Goal: Task Accomplishment & Management: Manage account settings

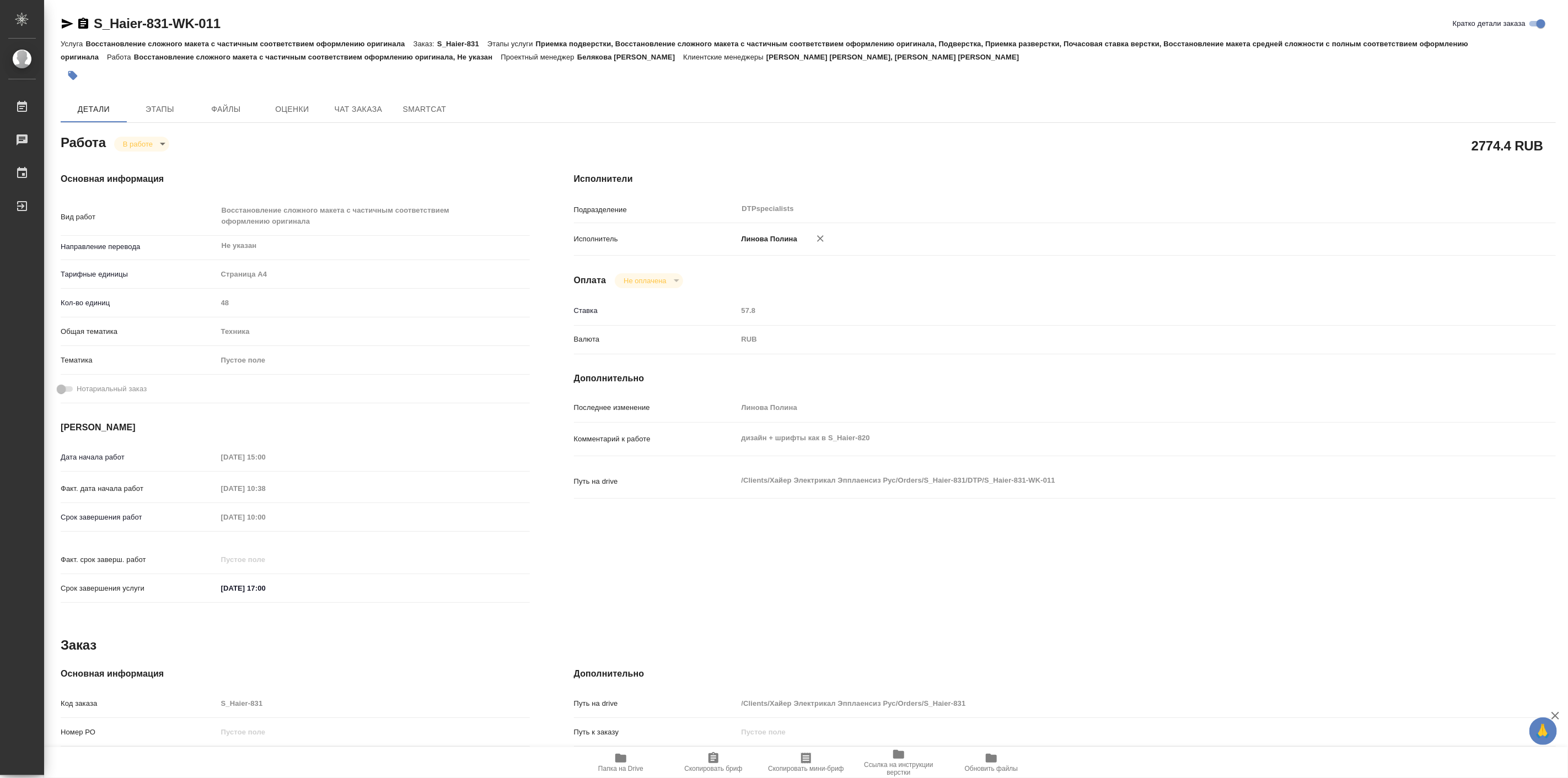
click at [623, 758] on icon "button" at bounding box center [621, 757] width 11 height 9
click at [151, 141] on body "🙏 .cls-1 fill:#fff; AWATERA [PERSON_NAME] Работы 0 Чаты График Выйти S_Haier-83…" at bounding box center [784, 389] width 1568 height 778
click at [160, 167] on button "Выполнен" at bounding box center [142, 162] width 40 height 12
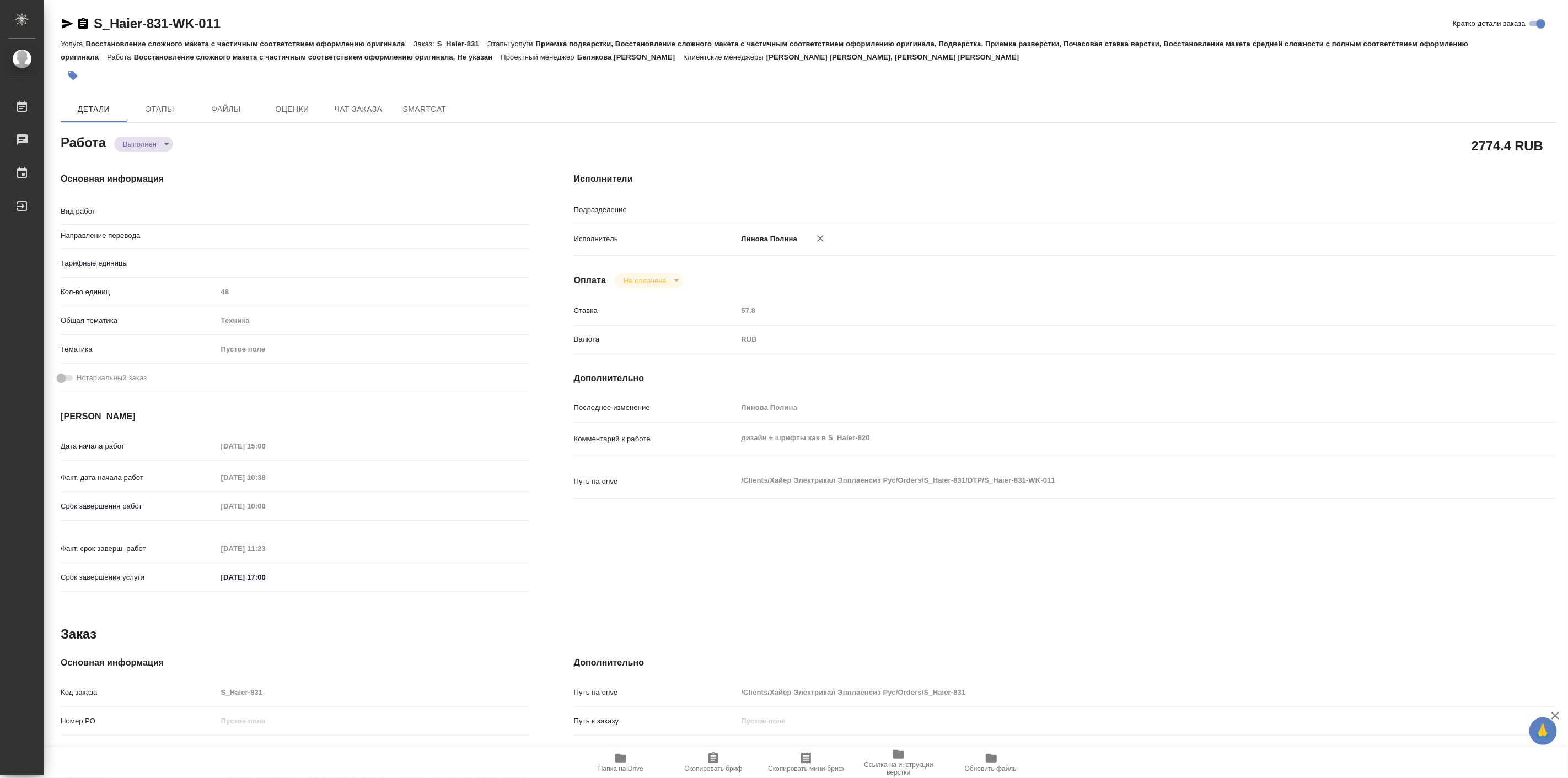
type textarea "x"
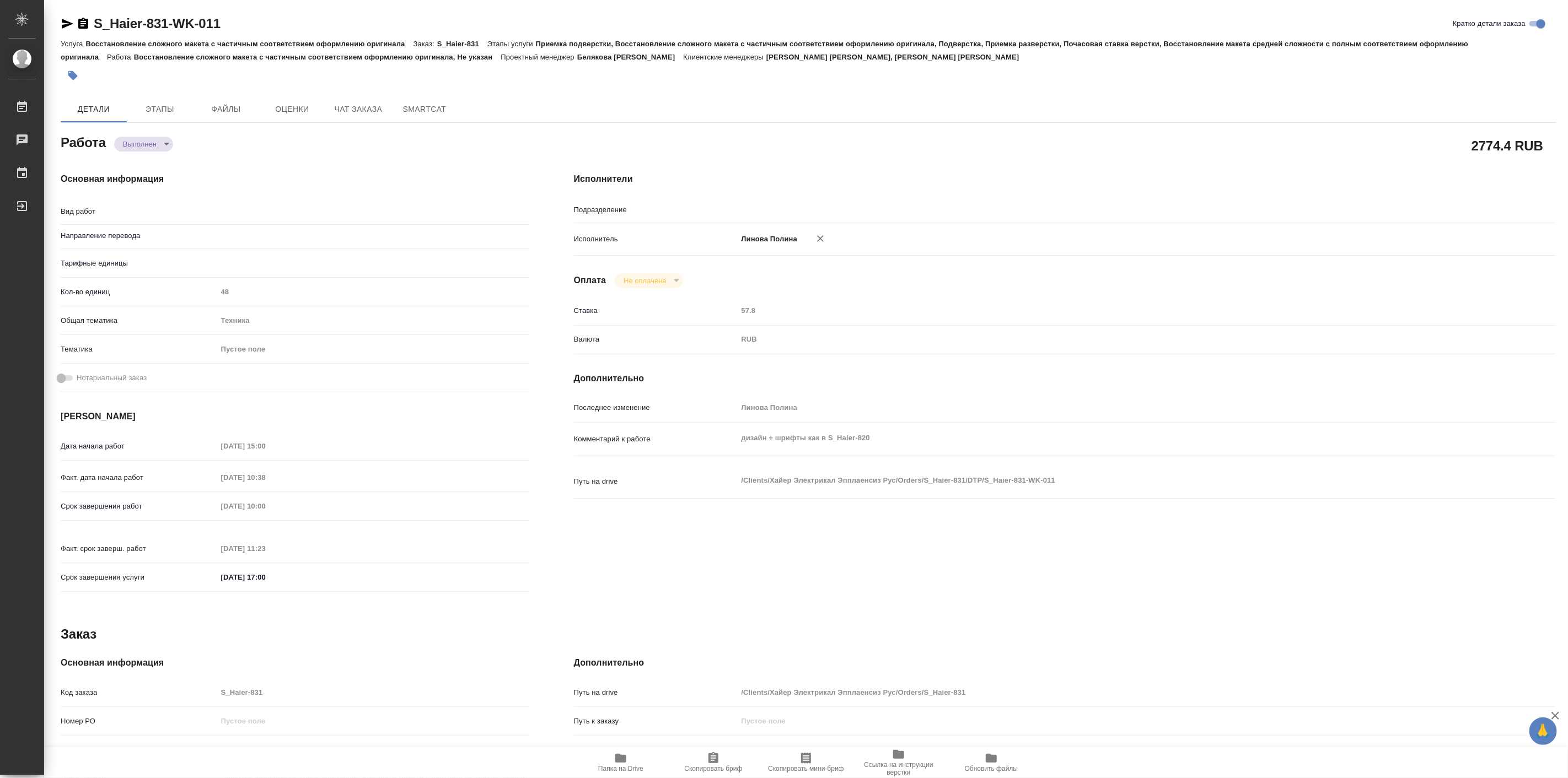
type textarea "x"
type textarea "Восстановление сложного макета с частичным соответствием оформлению оригинала"
type textarea "x"
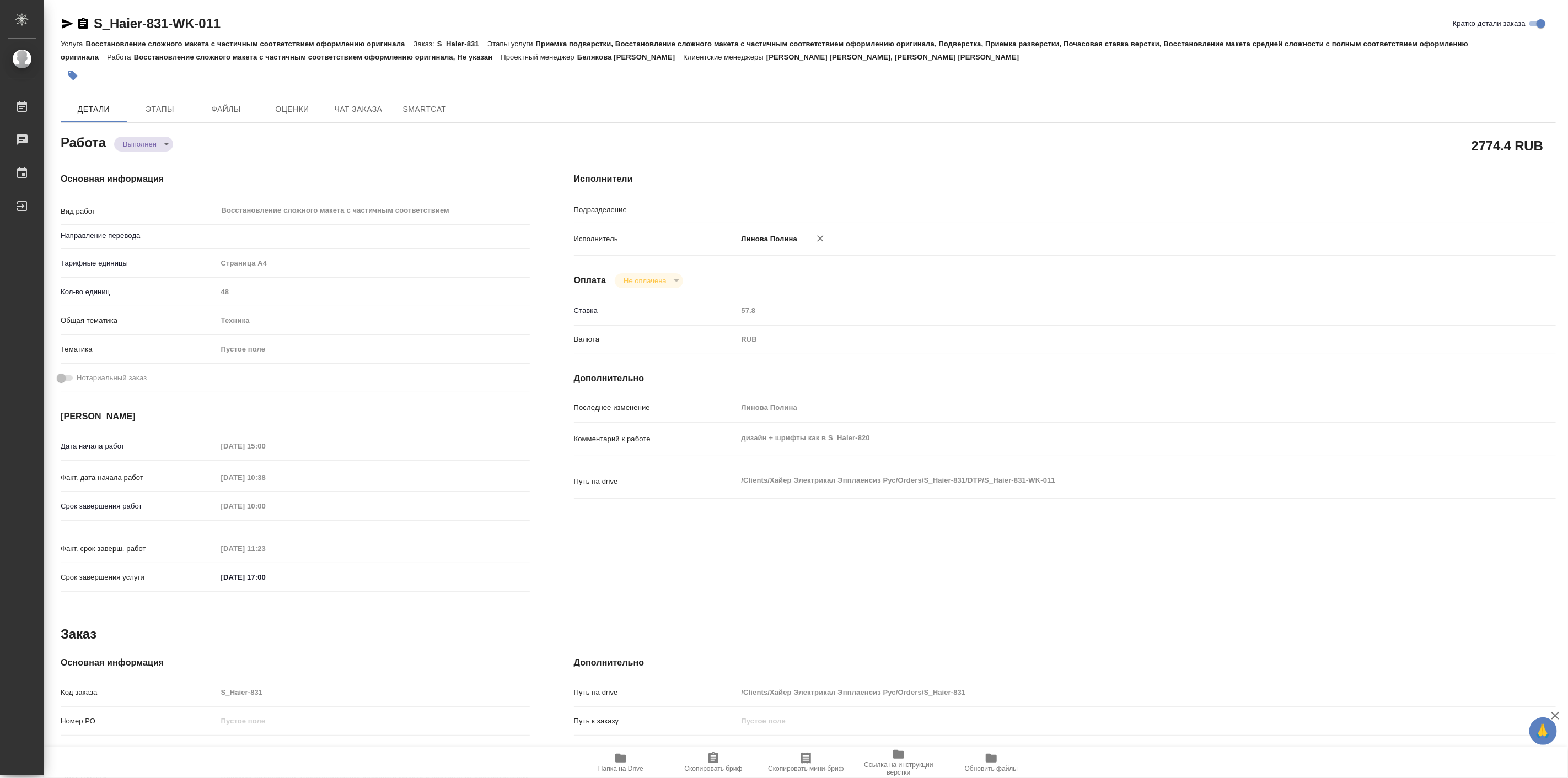
type input "DTPspecialists"
type textarea "x"
type input "Не указан"
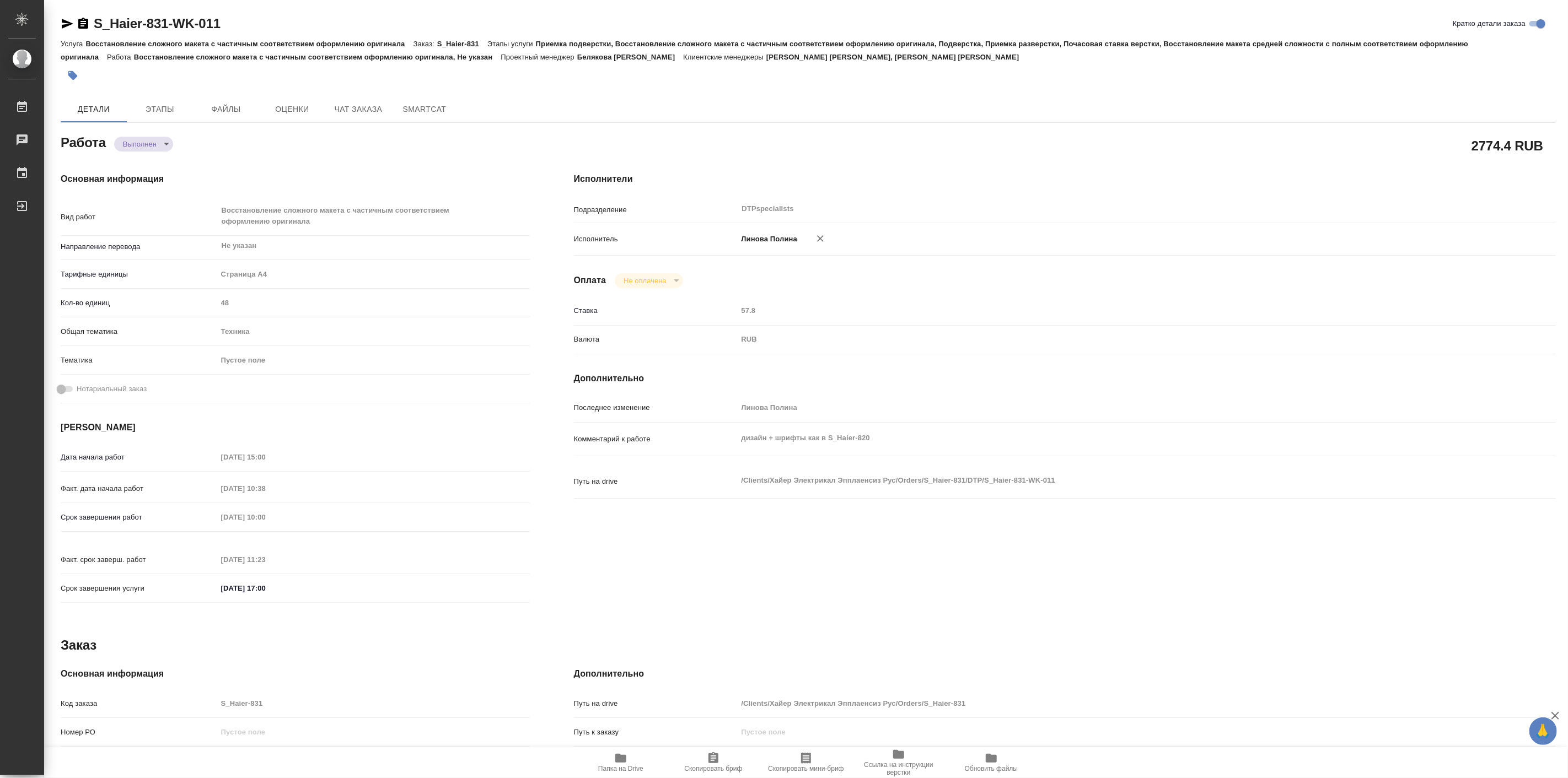
type textarea "x"
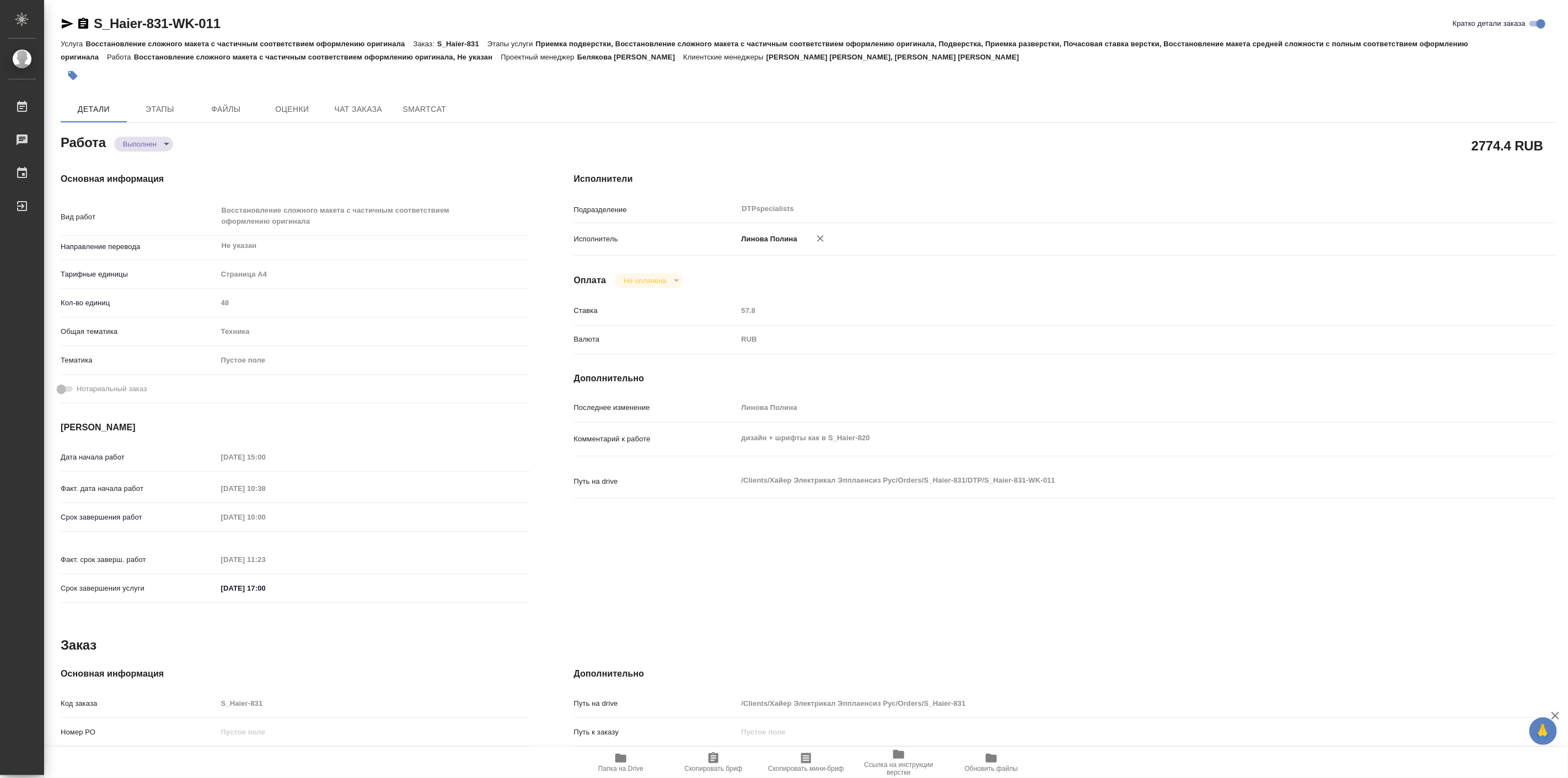
type textarea "x"
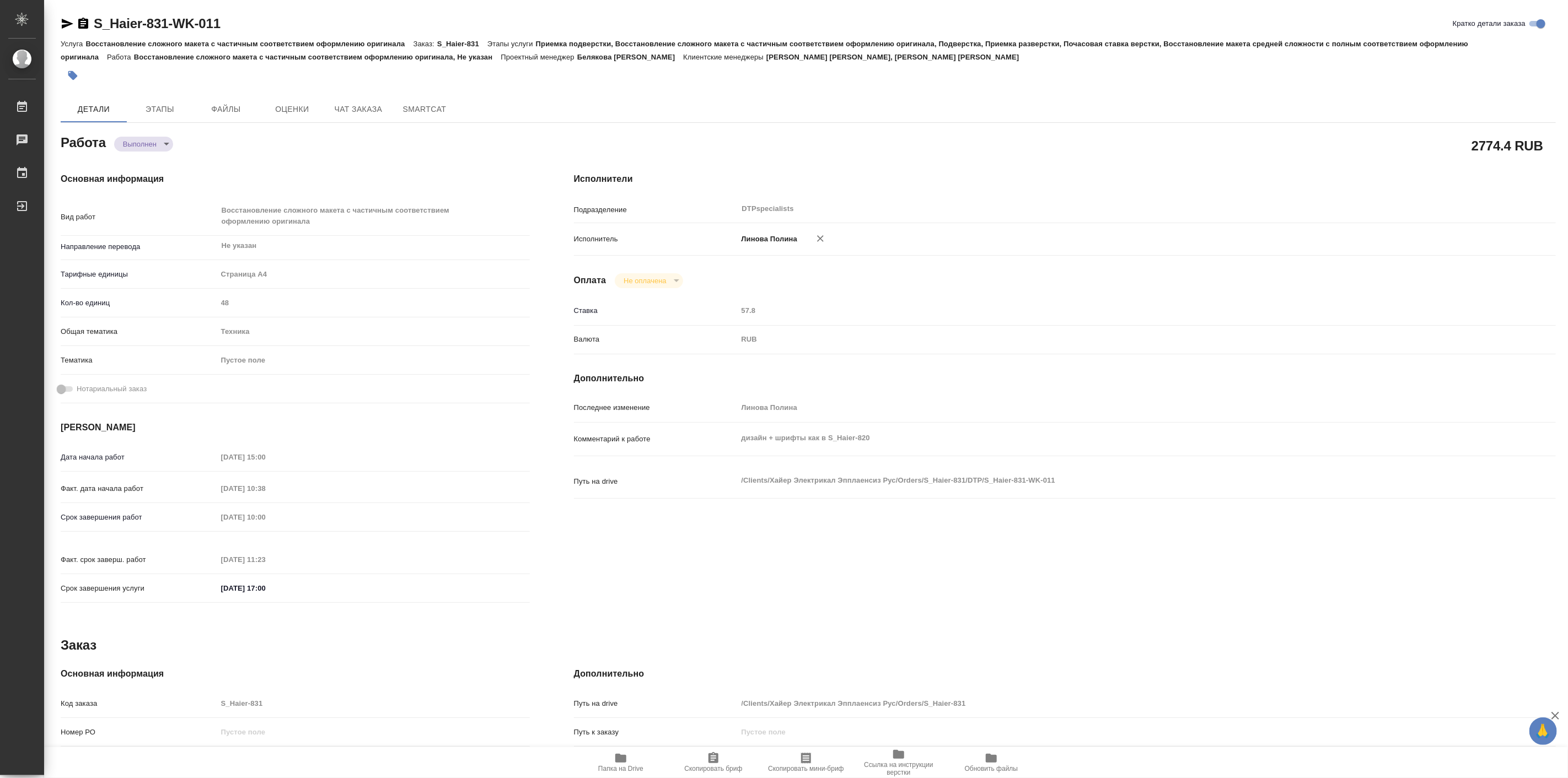
type textarea "x"
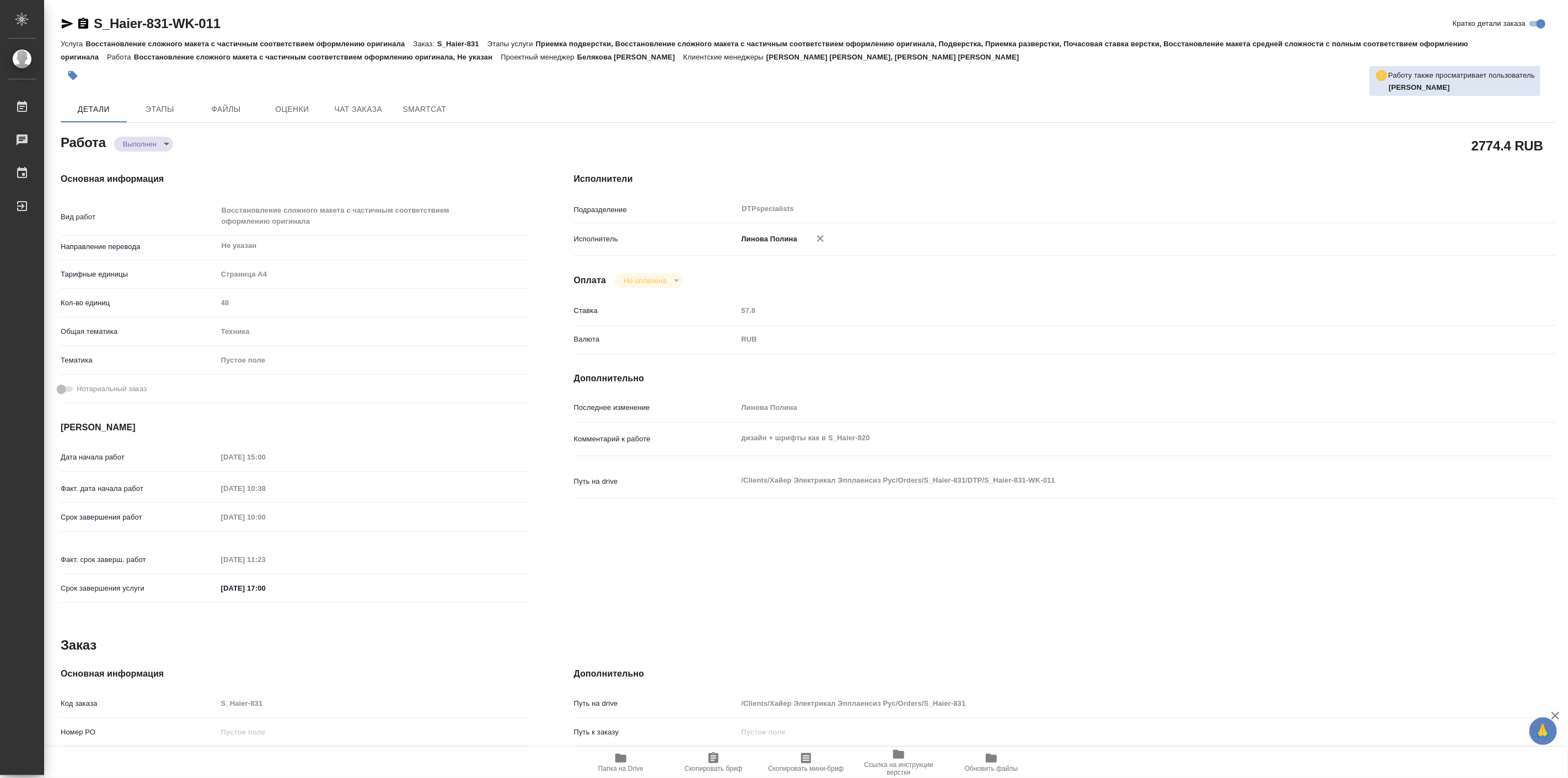
click at [1281, 63] on div at bounding box center [808, 76] width 1495 height 25
click at [346, 104] on span "Чат заказа" at bounding box center [358, 109] width 53 height 14
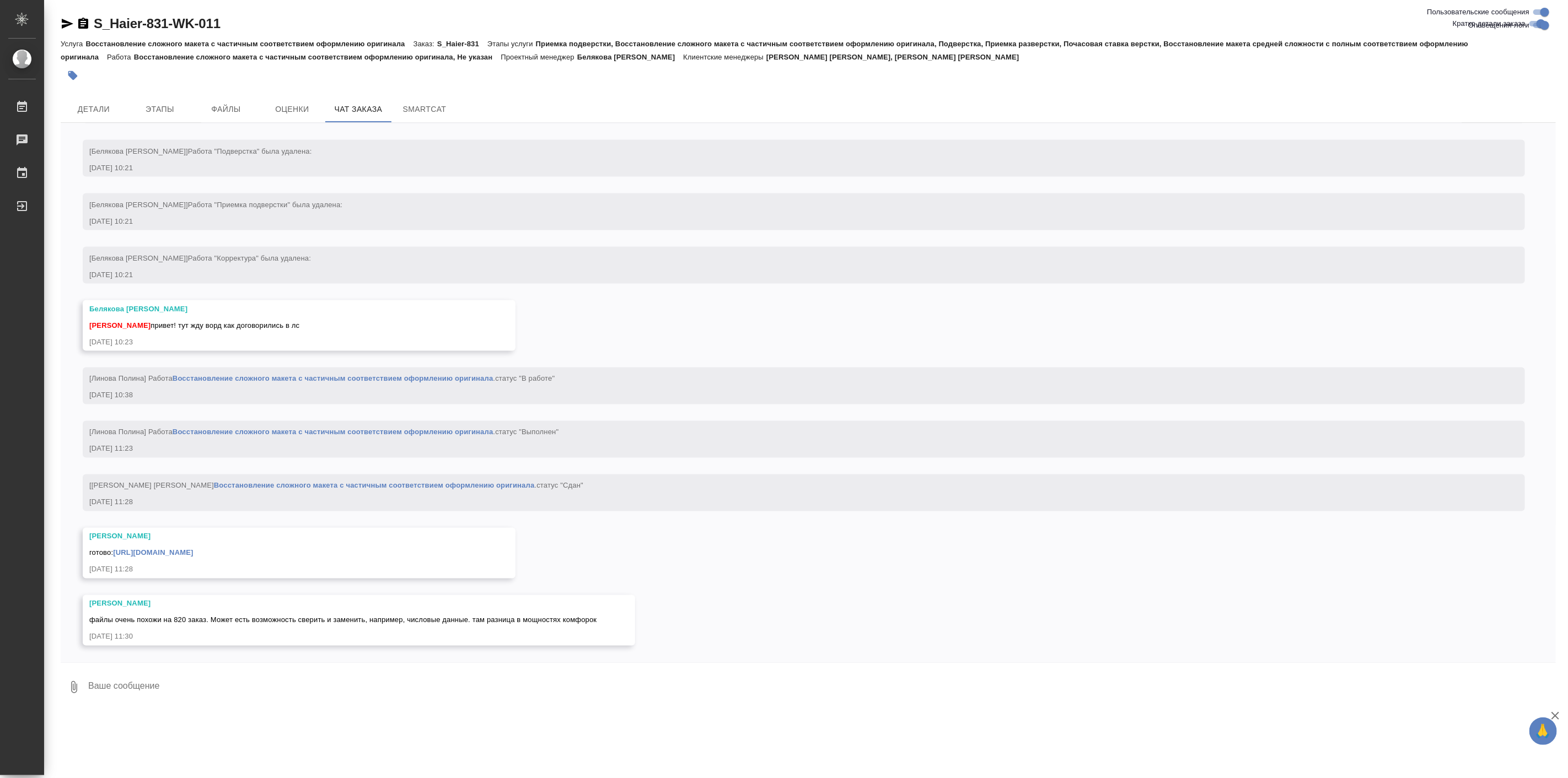
scroll to position [5156, 0]
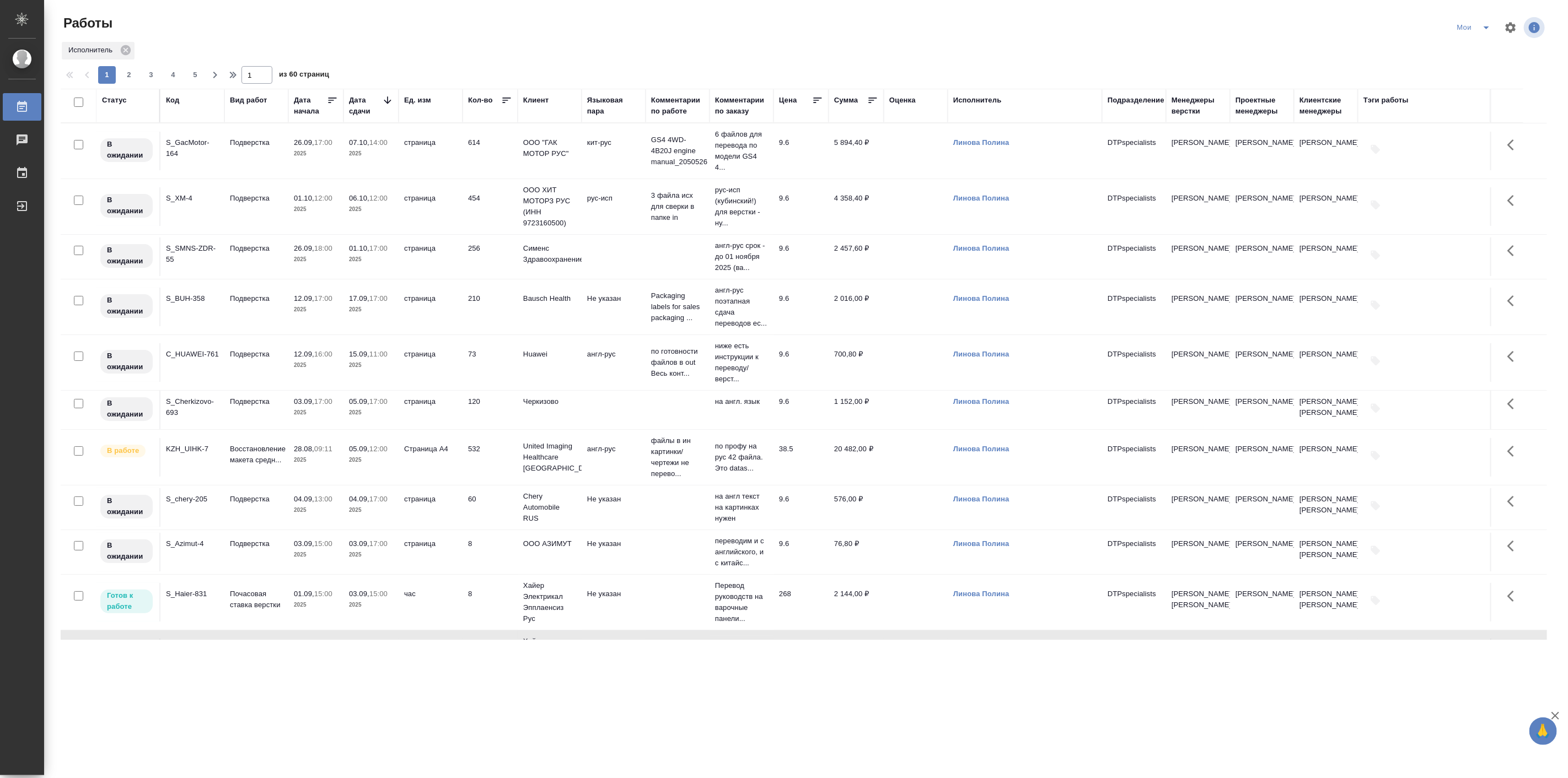
scroll to position [306, 0]
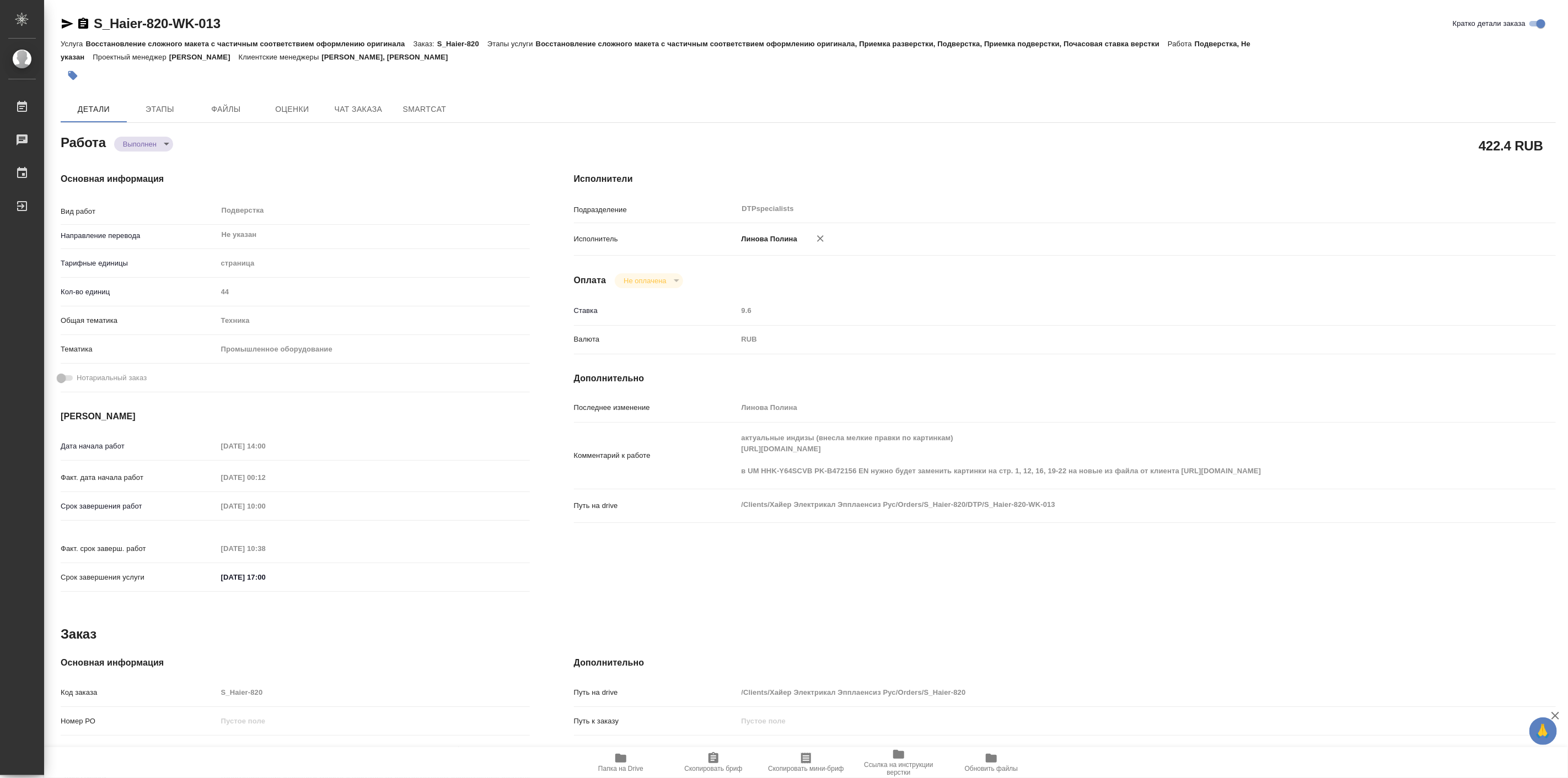
drag, startPoint x: 367, startPoint y: 100, endPoint x: 202, endPoint y: 8, distance: 188.9
click at [264, 41] on div "S_Haier-820-WK-013 Кратко детали заказа Услуга Восстановление сложного макета с…" at bounding box center [809, 521] width 1507 height 1043
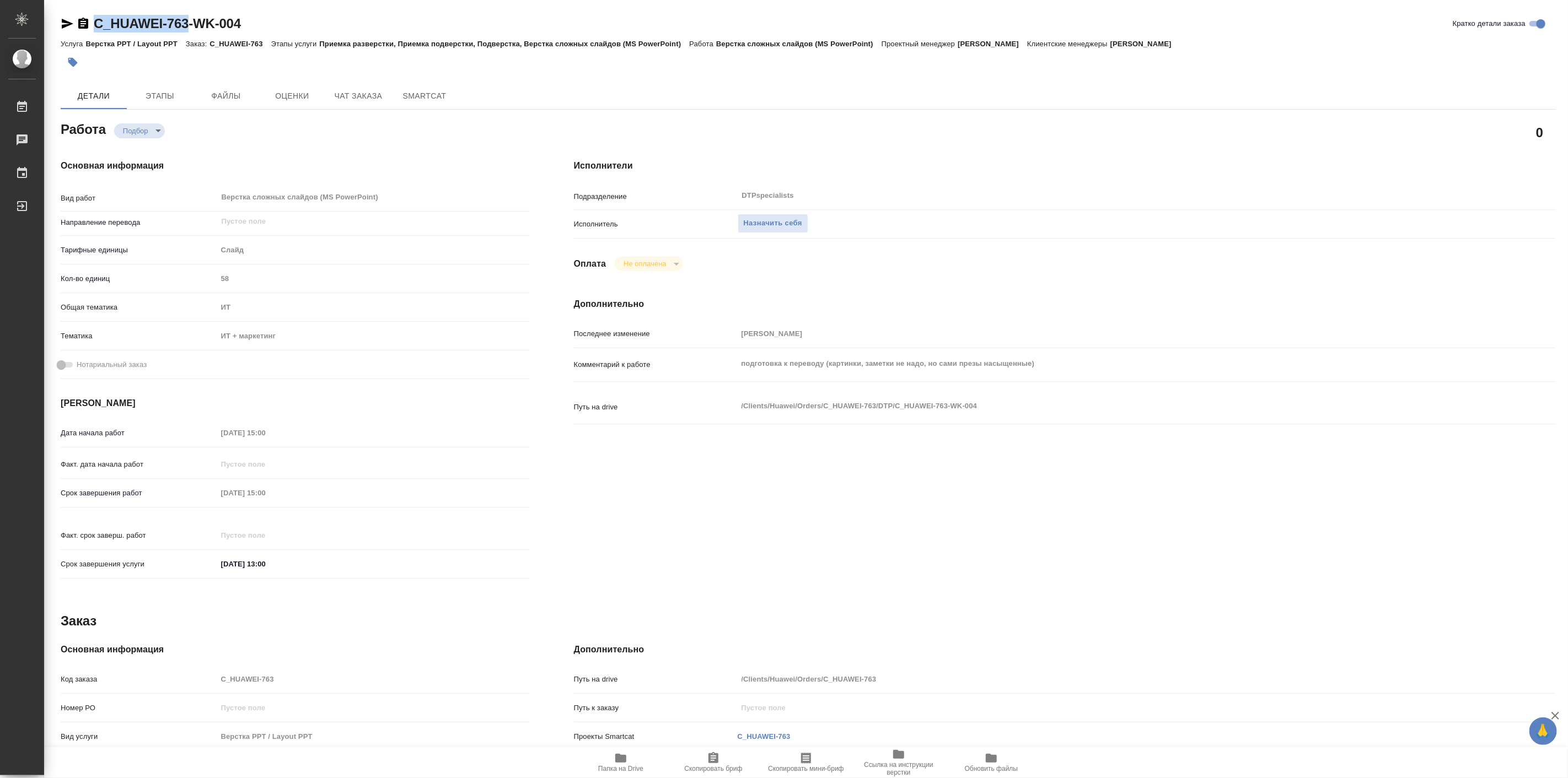
drag, startPoint x: 93, startPoint y: 12, endPoint x: 190, endPoint y: 27, distance: 98.2
click at [190, 27] on div "C_HUAWEI-763-WK-004 Кратко детали заказа Услуга Верстка PPT / Layout PPT Заказ:…" at bounding box center [809, 469] width 1507 height 938
copy link "C_HUAWEI-763"
click at [624, 762] on icon "button" at bounding box center [621, 757] width 11 height 9
